Goal: Use online tool/utility: Utilize a website feature to perform a specific function

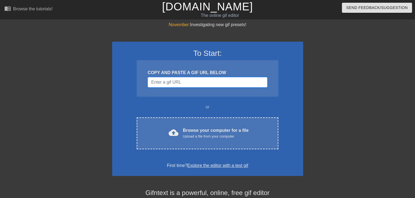
click at [181, 82] on input "Username" at bounding box center [206, 82] width 119 height 10
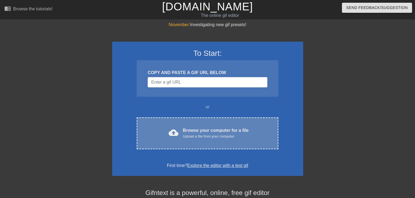
click at [193, 139] on div "cloud_upload Browse your computer for a file Upload a file from your computer C…" at bounding box center [207, 134] width 141 height 32
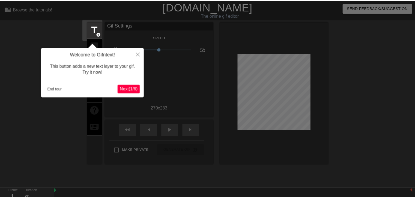
scroll to position [13, 0]
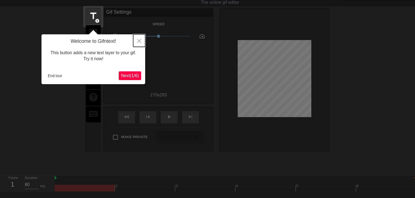
click at [140, 39] on icon "Close" at bounding box center [139, 41] width 4 height 4
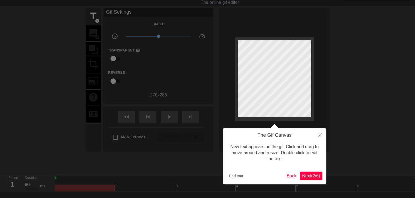
scroll to position [0, 0]
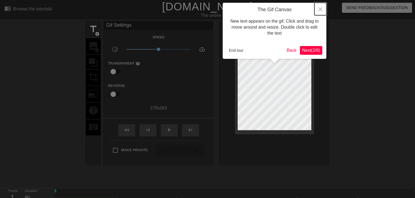
click at [319, 12] on button "Close" at bounding box center [320, 9] width 12 height 13
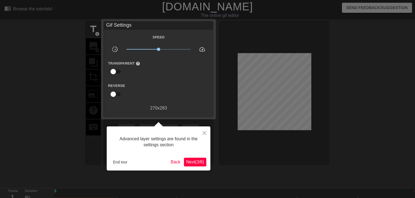
scroll to position [13, 0]
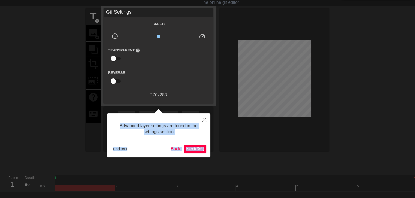
drag, startPoint x: 210, startPoint y: 108, endPoint x: 205, endPoint y: 120, distance: 12.7
click at [208, 114] on body "menu_book Browse the tutorials! [DOMAIN_NAME] The online gif editor Send Feedba…" at bounding box center [207, 108] width 415 height 243
click at [205, 120] on icon "Close" at bounding box center [204, 120] width 4 height 4
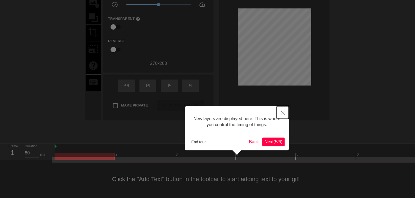
click at [284, 111] on button "Close" at bounding box center [282, 112] width 12 height 13
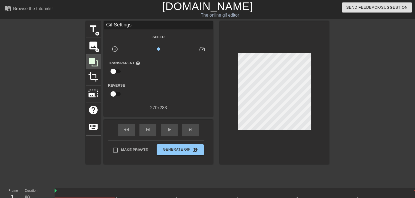
scroll to position [0, 0]
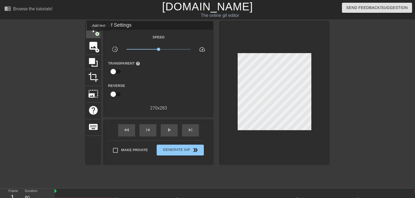
click at [99, 34] on span "add_circle" at bounding box center [97, 34] width 5 height 5
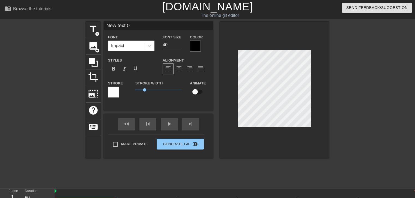
scroll to position [1, 1]
type input "New text"
type textarea "New text"
type input "New text"
type textarea "New text"
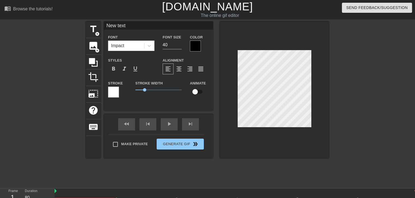
type input "New tex"
type textarea "New tex"
type input "New te"
type textarea "New te"
type input "New t"
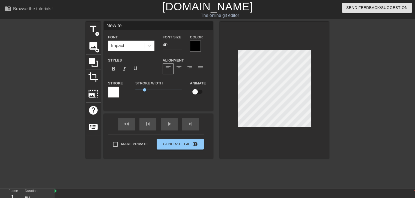
type textarea "New t"
type input "New"
type textarea "New"
type input "New"
type textarea "New"
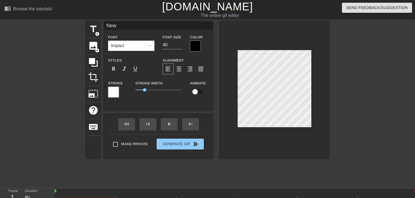
type input "Ne"
type textarea "Ne"
type input "N"
type textarea "N"
paste textarea "wow my princess looking sooo beautifull"
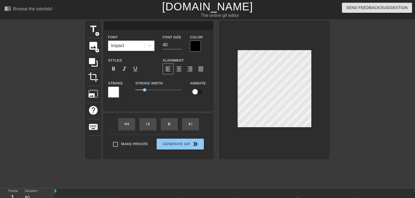
type input "wow my princess looking sooo beautifull"
type textarea "wow my princess looking sooo beautifull"
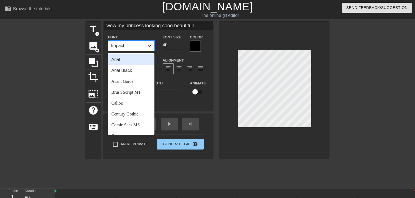
click at [149, 46] on icon at bounding box center [148, 46] width 3 height 2
click at [128, 93] on div "Brush Script MT" at bounding box center [131, 92] width 46 height 11
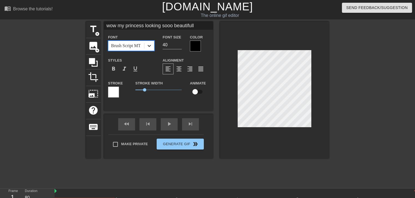
click at [148, 46] on icon at bounding box center [148, 46] width 3 height 2
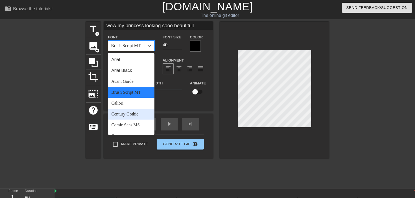
click at [134, 115] on div "Century Gothic" at bounding box center [131, 114] width 46 height 11
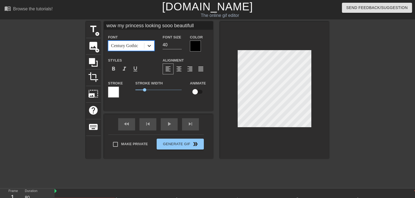
click at [148, 43] on icon at bounding box center [148, 45] width 5 height 5
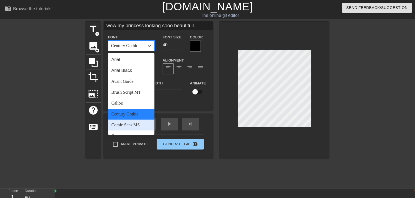
click at [141, 128] on div "Comic Sans MS" at bounding box center [131, 125] width 46 height 11
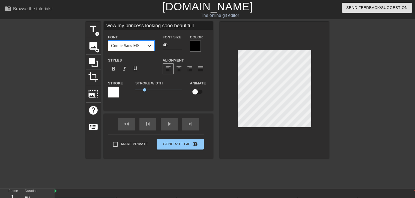
click at [149, 47] on icon at bounding box center [148, 45] width 5 height 5
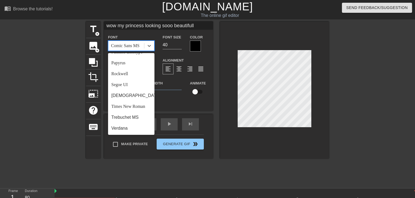
scroll to position [195, 0]
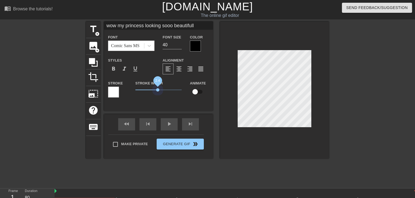
click at [158, 92] on span "2.4" at bounding box center [158, 90] width 46 height 7
drag, startPoint x: 158, startPoint y: 92, endPoint x: 141, endPoint y: 92, distance: 16.7
click at [141, 92] on span "0.65" at bounding box center [158, 90] width 46 height 7
click at [206, 43] on div "Color" at bounding box center [199, 43] width 19 height 18
click at [199, 47] on div "Color" at bounding box center [199, 43] width 19 height 18
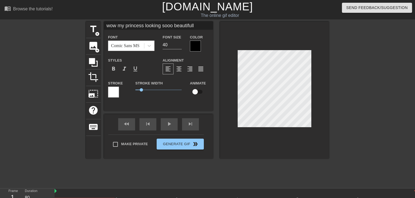
click at [199, 47] on div at bounding box center [195, 46] width 11 height 11
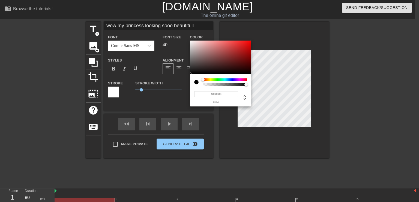
type input "wow my princess looking sooo beautifull"
type input "#813F3F"
type input "wow my princess looking sooo beautifull"
type input "#833F3F"
type input "wow my princess looking sooo beautifull"
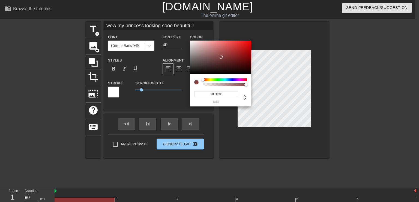
type input "#874141"
type input "wow my princess looking sooo beautifull"
type input "#974949"
type input "wow my princess looking sooo beautifull"
type input "#A85151"
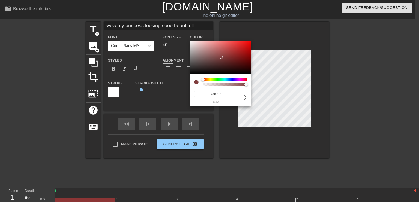
type input "wow my princess looking sooo beautifull"
type input "#B05555"
type input "wow my princess looking sooo beautifull"
type input "#BC5A5A"
type input "wow my princess looking sooo beautifull"
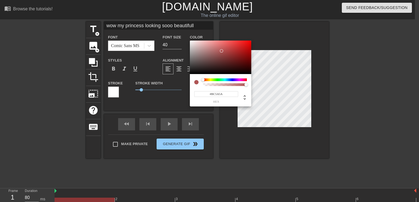
type input "#C35858"
type input "wow my princess looking sooo beautifull"
type input "#D34C4C"
type input "wow my princess looking sooo beautifull"
type input "#D54D4D"
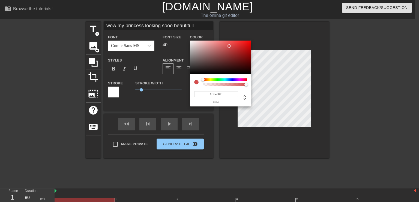
type input "wow my princess looking sooo beautifull"
type input "#D54C4C"
type input "wow my princess looking sooo beautifull"
type input "#D54B4B"
type input "wow my princess looking sooo beautifull"
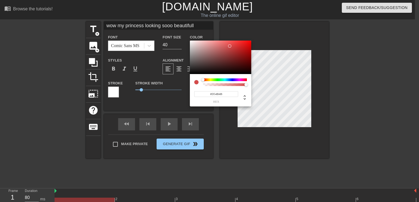
type input "#D34C4C"
type input "wow my princess looking sooo beautifull"
type input "#D14C4C"
type input "wow my princess looking sooo beautifull"
type input "#CF4E4E"
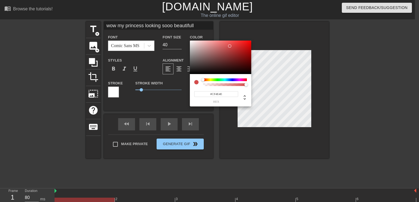
type input "wow my princess looking sooo beautifull"
type input "#CF5858"
type input "wow my princess looking sooo beautifull"
type input "#CF5959"
type input "wow my princess looking sooo beautifull"
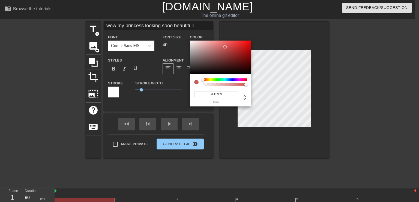
type input "#D15959"
type input "wow my princess looking sooo beautifull"
type input "#D35757"
drag, startPoint x: 221, startPoint y: 57, endPoint x: 226, endPoint y: 46, distance: 12.0
click at [226, 46] on div at bounding box center [220, 58] width 61 height 34
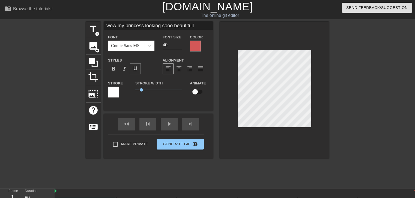
click at [132, 70] on span "format_underline" at bounding box center [135, 69] width 7 height 7
click at [123, 70] on span "format_italic" at bounding box center [124, 69] width 7 height 7
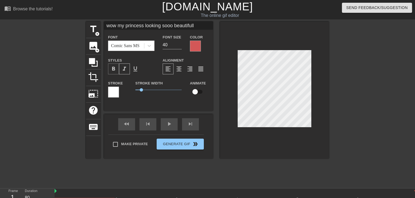
click at [118, 68] on div "format_bold" at bounding box center [113, 69] width 11 height 11
click at [115, 90] on div at bounding box center [113, 92] width 11 height 11
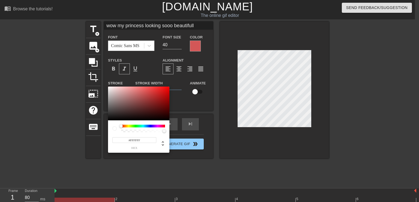
type input "wow my princess looking sooo beautifull"
type input "#796666"
type input "wow my princess looking sooo beautifull"
type input "#7F6A6A"
type input "wow my princess looking sooo beautifull"
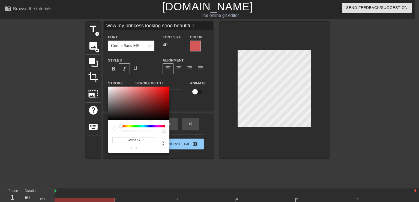
type input "#987C7C"
type input "wow my princess looking sooo beautifull"
type input "#AD8B8B"
type input "wow my princess looking sooo beautifull"
type input "#BB9393"
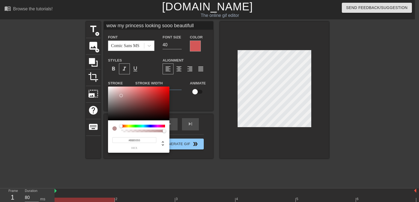
type input "wow my princess looking sooo beautifull"
type input "#CA8888"
type input "wow my princess looking sooo beautifull"
type input "#DC1818"
type input "wow my princess looking sooo beautifull"
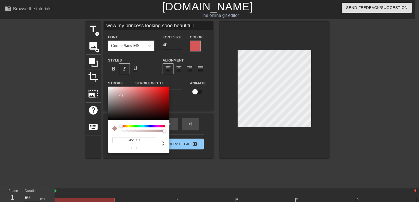
type input "#DC0000"
type input "wow my princess looking sooo beautifull"
type input "#D00000"
type input "wow my princess looking sooo beautifull"
type input "#A50000"
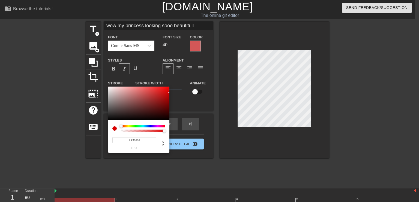
type input "wow my princess looking sooo beautifull"
type input "#5C0000"
type input "wow my princess looking sooo beautifull"
type input "#400000"
type input "wow my princess looking sooo beautifull"
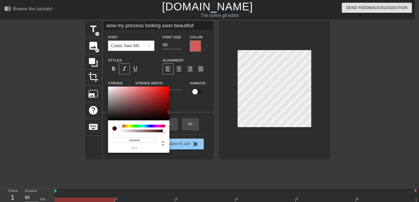
type input "#160000"
type input "wow my princess looking sooo beautifull"
type input "#140000"
type input "wow my princess looking sooo beautifull"
type input "#420101"
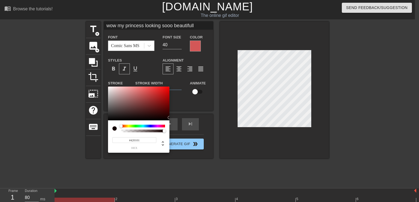
type input "wow my princess looking sooo beautifull"
type input "#861D1D"
type input "wow my princess looking sooo beautifull"
type input "#B33737"
type input "wow my princess looking sooo beautifull"
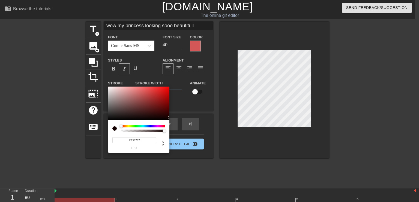
type input "#C13F3F"
type input "wow my princess looking sooo beautifull"
type input "#DE4C4C"
type input "wow my princess looking sooo beautifull"
type input "#F95656"
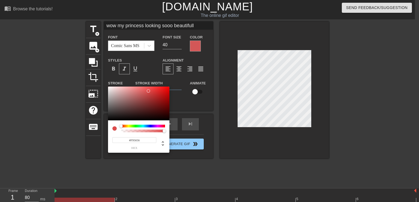
type input "wow my princess looking sooo beautifull"
type input "#FF5252"
type input "wow my princess looking sooo beautifull"
type input "#FF2828"
type input "wow my princess looking sooo beautifull"
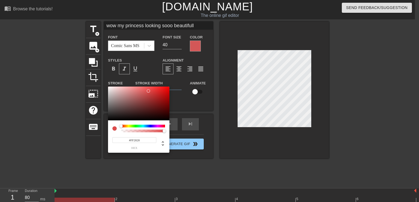
type input "#FF0B0B"
type input "wow my princess looking sooo beautifull"
type input "#FF0A0A"
type input "wow my princess looking sooo beautifull"
type input "#FF1616"
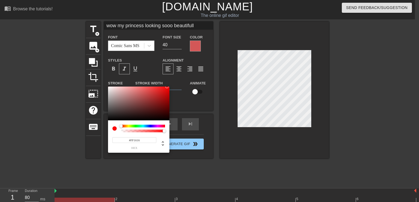
type input "wow my princess looking sooo beautifull"
type input "#FF2222"
type input "wow my princess looking sooo beautifull"
type input "#FF3535"
type input "wow my princess looking sooo beautifull"
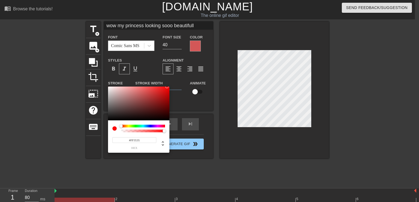
type input "#FF4A4A"
type input "wow my princess looking sooo beautifull"
type input "#F54F4F"
type input "wow my princess looking sooo beautifull"
type input "#E44D4D"
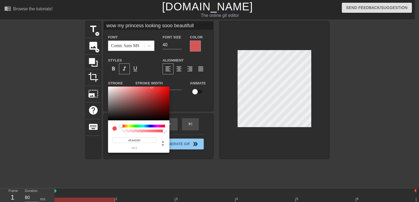
type input "wow my princess looking sooo beautifull"
type input "#DC4B4B"
type input "wow my princess looking sooo beautifull"
type input "#D44949"
type input "wow my princess looking sooo beautifull"
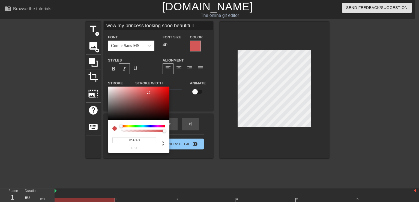
type input "#CC4949"
type input "wow my princess looking sooo beautifull"
type input "#BD4D4D"
type input "wow my princess looking sooo beautifull"
type input "#B35050"
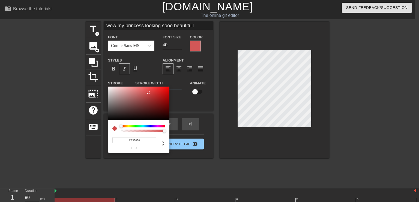
type input "wow my princess looking sooo beautifull"
type input "#AD4E4E"
type input "wow my princess looking sooo beautifull"
type input "#A94C4C"
type input "wow my princess looking sooo beautifull"
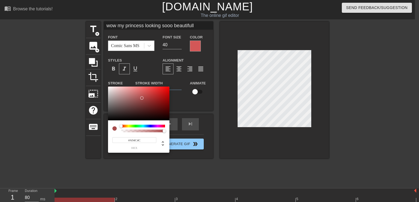
type input "#9E4848"
type input "wow my princess looking sooo beautifull"
type input "#9C4747"
drag, startPoint x: 120, startPoint y: 98, endPoint x: 141, endPoint y: 96, distance: 21.4
click at [141, 100] on div at bounding box center [138, 104] width 61 height 34
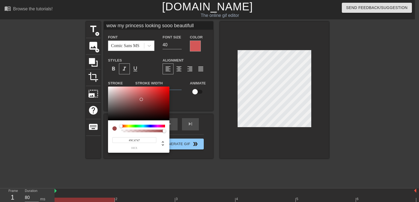
type input "wow my princess looking sooo beautifull"
type input "#9C4949"
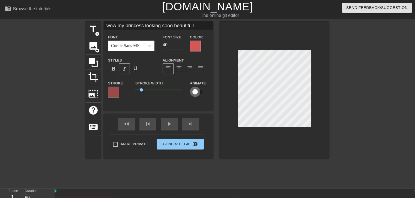
click at [199, 90] on input "checkbox" at bounding box center [194, 92] width 31 height 10
checkbox input "true"
type input "wow my princess looking sooo beautifull"
click at [198, 90] on input "checkbox" at bounding box center [200, 92] width 31 height 10
checkbox input "false"
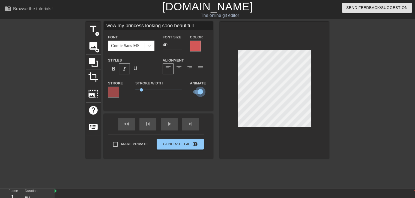
type input "wow my princess looking sooo beautifull"
click at [170, 124] on div "play_arrow" at bounding box center [169, 124] width 17 height 12
